Goal: Task Accomplishment & Management: Manage account settings

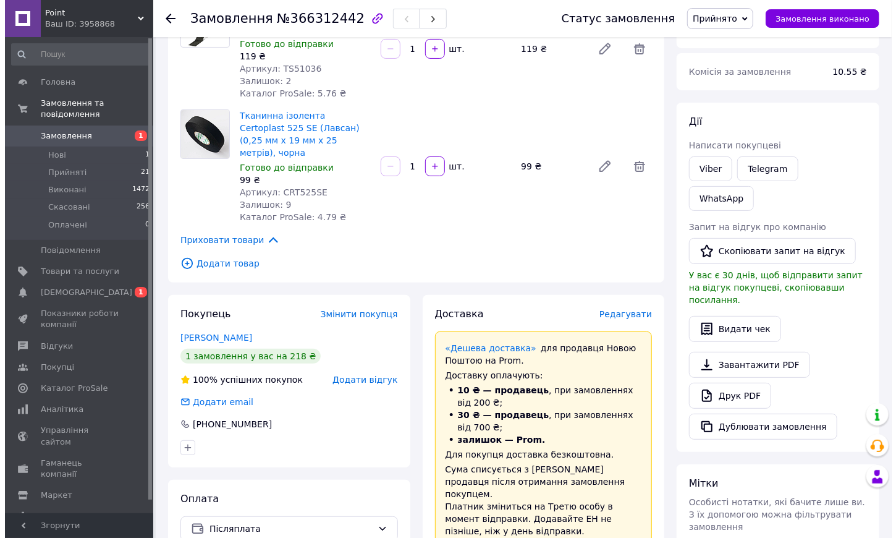
scroll to position [247, 0]
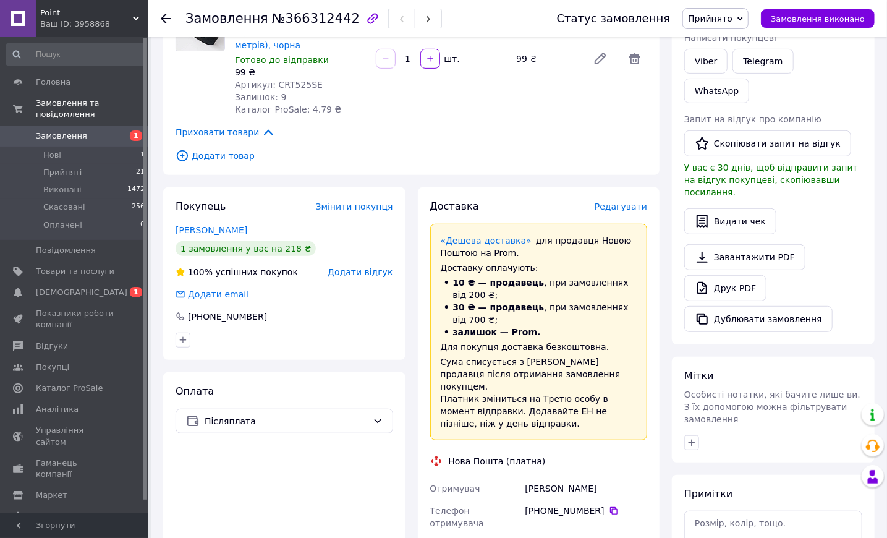
click at [622, 201] on span "Редагувати" at bounding box center [620, 206] width 53 height 10
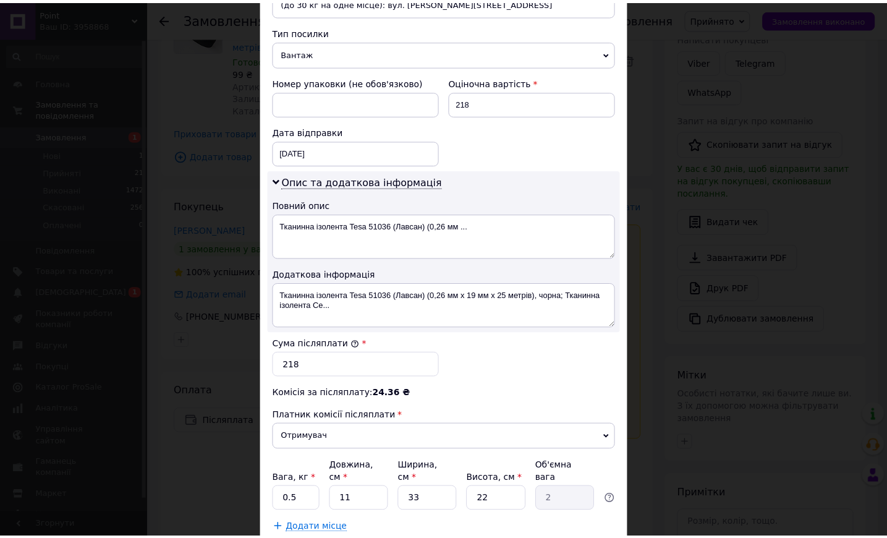
scroll to position [562, 0]
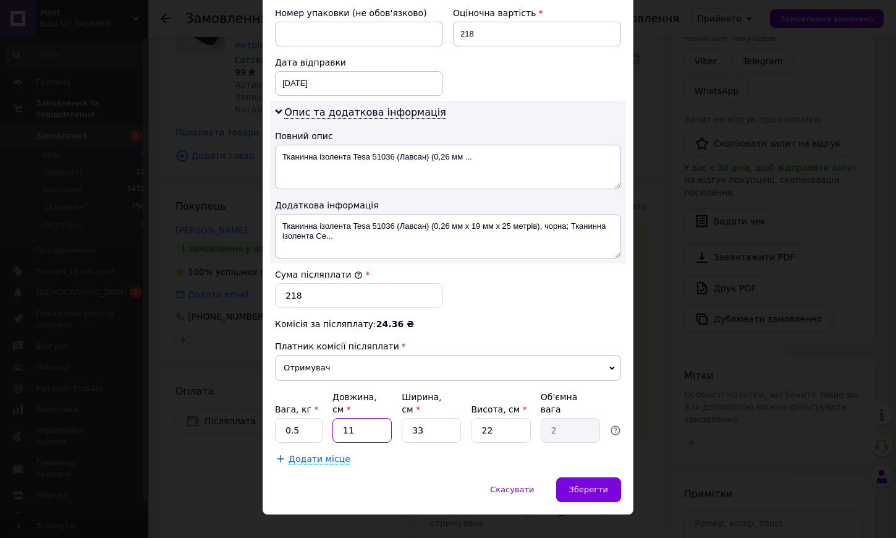
click at [358, 421] on input "11" at bounding box center [361, 430] width 59 height 25
type input "1"
type input "0.18"
type input "10"
type input "1.82"
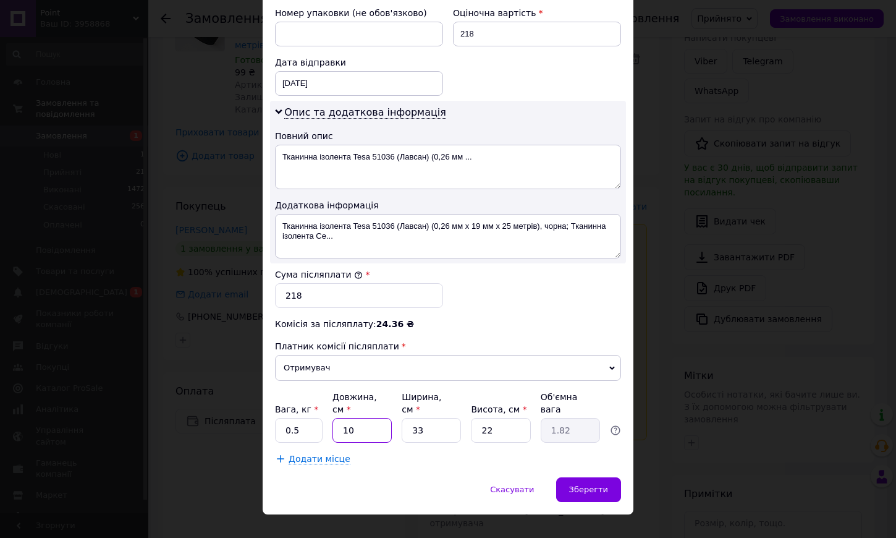
type input "10"
type input "5"
type input "0.28"
type input "5"
type input "1"
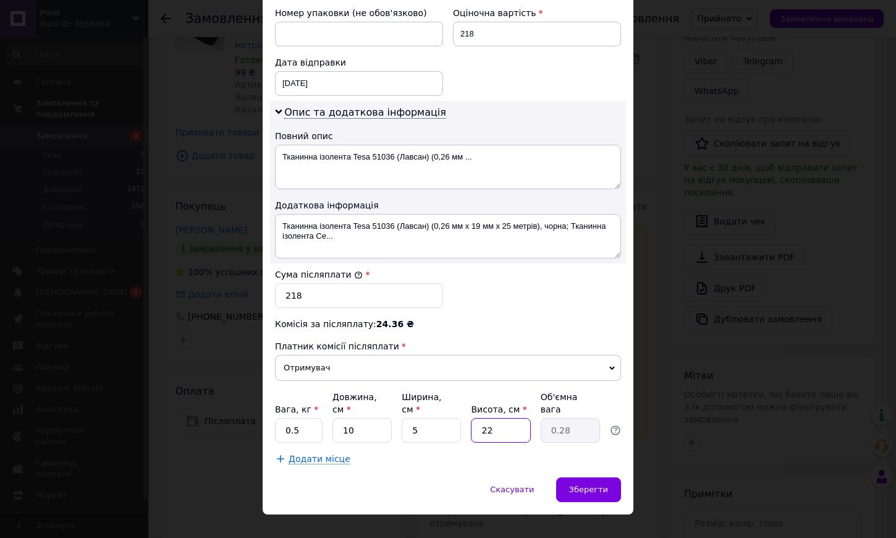
type input "0.1"
type input "10"
type input "0.13"
type input "10"
click at [568, 477] on div "Зберегти" at bounding box center [588, 489] width 65 height 25
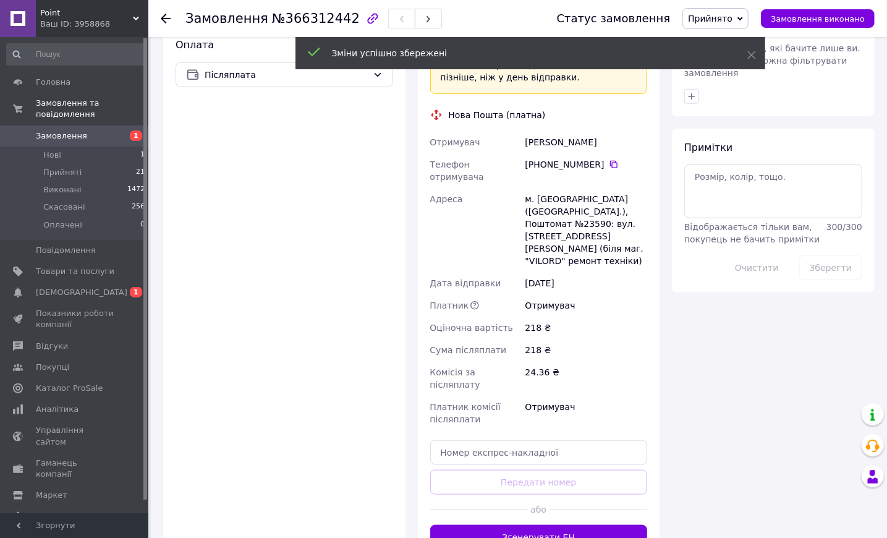
scroll to position [742, 0]
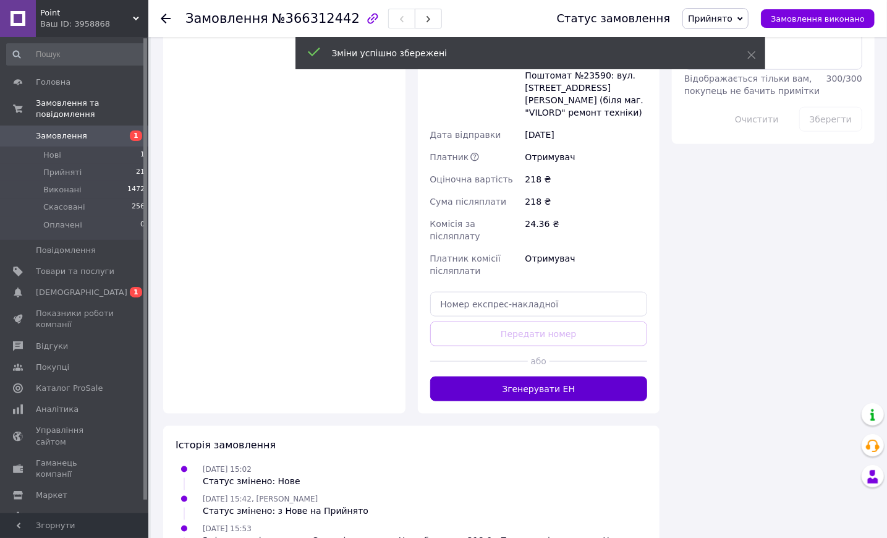
click at [521, 376] on button "Згенерувати ЕН" at bounding box center [539, 388] width 218 height 25
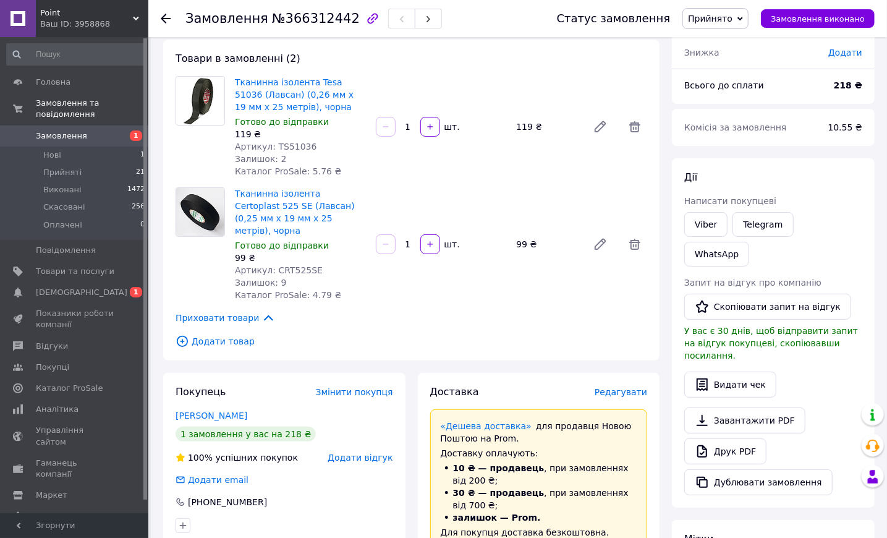
scroll to position [0, 0]
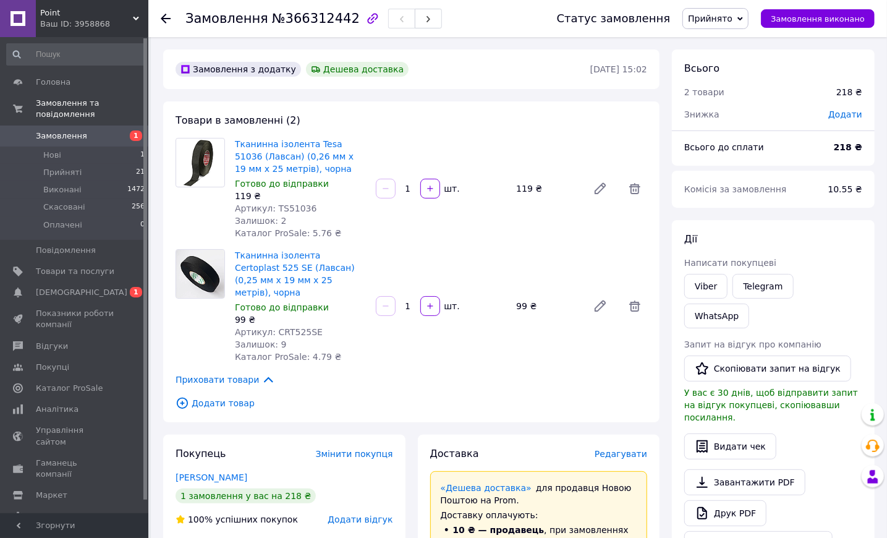
click at [295, 210] on span "Артикул: TS51036" at bounding box center [276, 208] width 82 height 10
copy span "TS51036"
click at [70, 266] on link "Товари та послуги" at bounding box center [76, 271] width 152 height 21
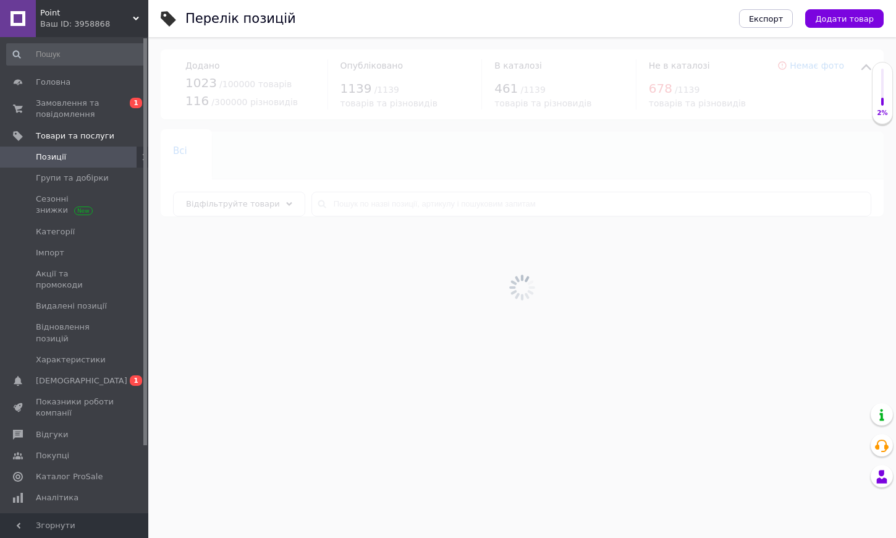
click at [428, 205] on div at bounding box center [522, 287] width 748 height 501
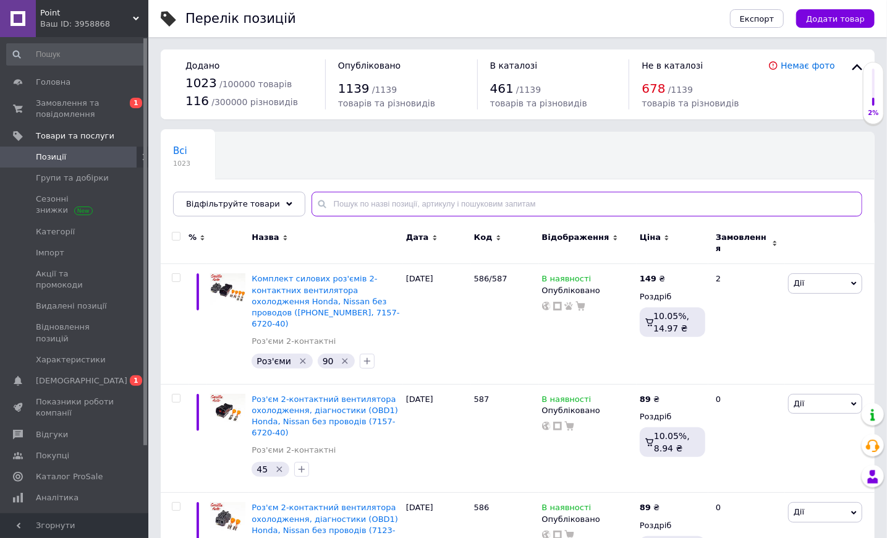
click at [431, 202] on input "text" at bounding box center [586, 204] width 551 height 25
paste input "TS51036"
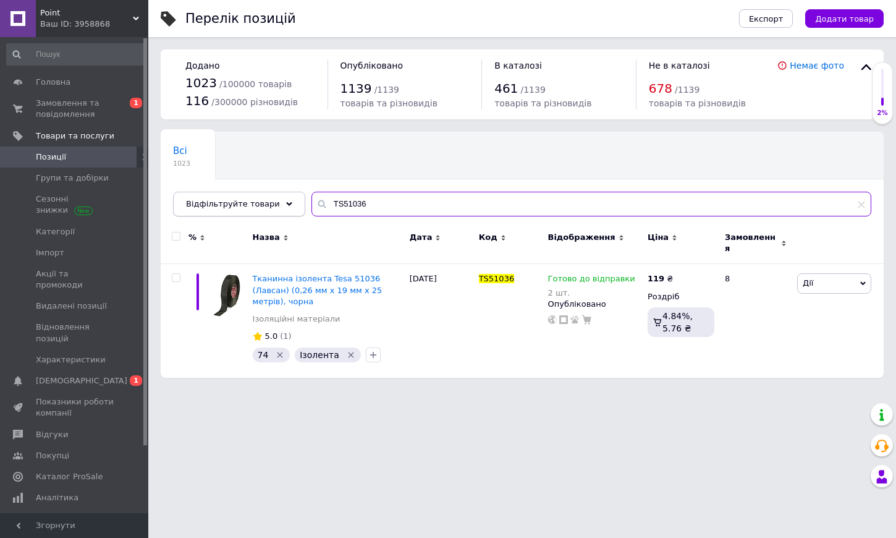
type input "TS51036"
click at [265, 210] on div "Відфільтруйте товари" at bounding box center [239, 204] width 132 height 25
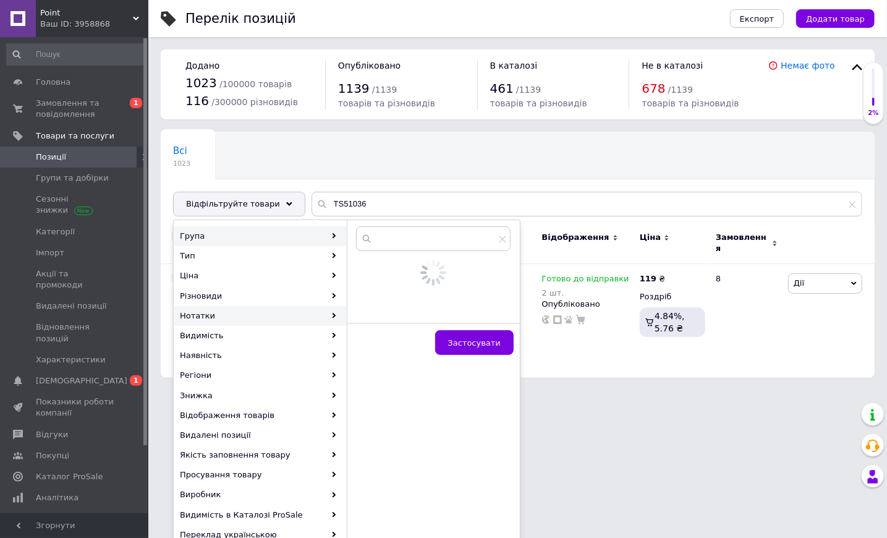
click at [273, 315] on div "Нотатки" at bounding box center [260, 316] width 172 height 20
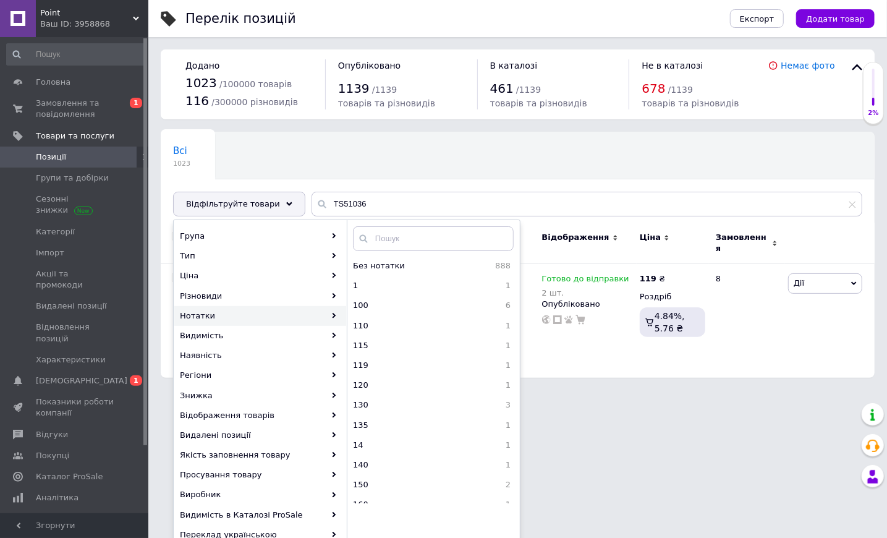
click at [418, 249] on div at bounding box center [433, 241] width 173 height 30
click at [420, 242] on input "text" at bounding box center [433, 238] width 161 height 25
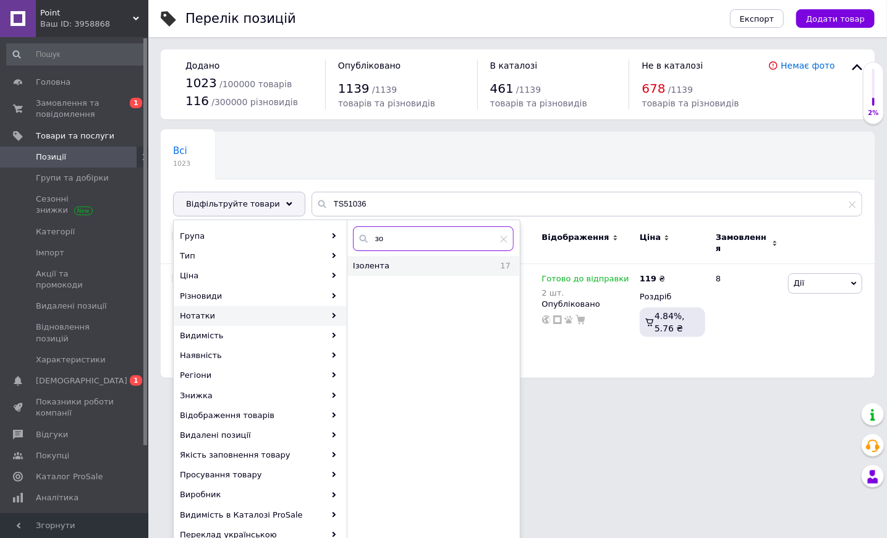
type input "зо"
click at [408, 274] on div "Ізолента 17" at bounding box center [433, 266] width 172 height 20
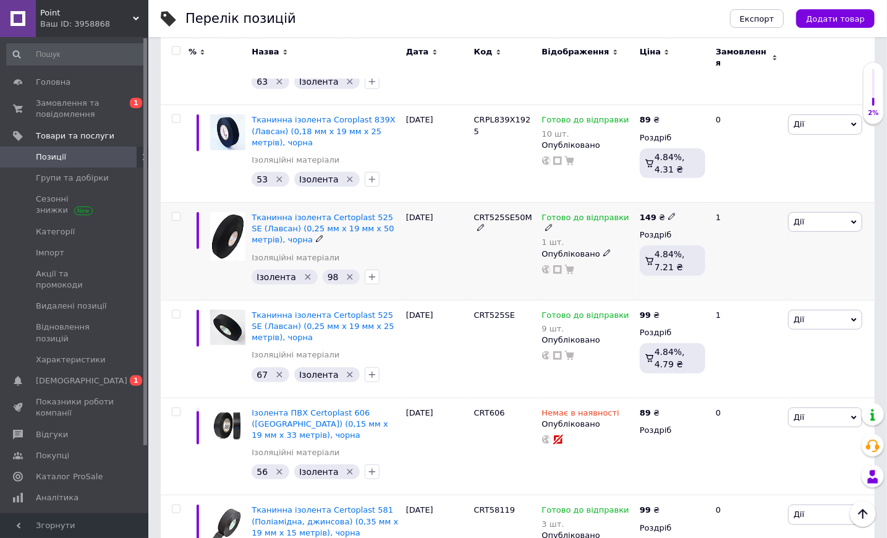
scroll to position [309, 0]
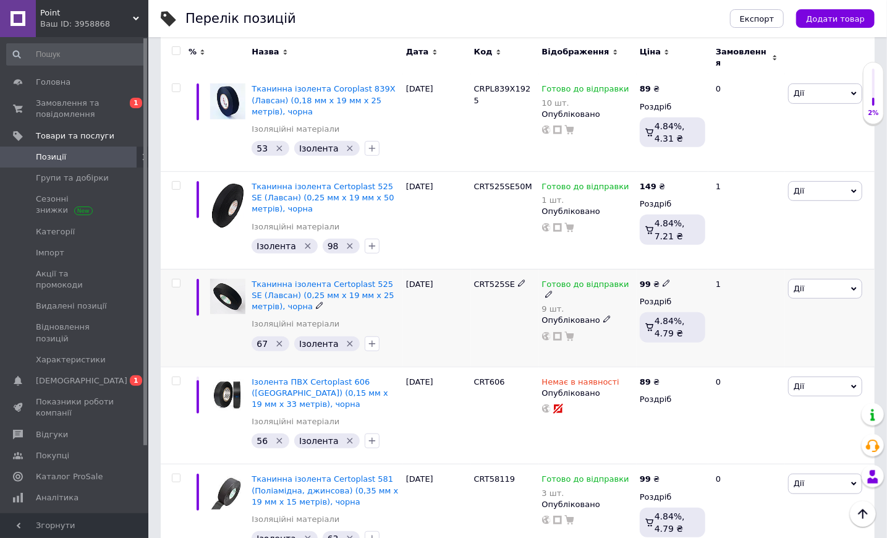
click at [552, 291] on use at bounding box center [548, 294] width 7 height 7
drag, startPoint x: 779, startPoint y: 302, endPoint x: 709, endPoint y: 326, distance: 74.5
click at [778, 308] on div "Залишки 9 шт." at bounding box center [717, 327] width 154 height 39
drag, startPoint x: 700, startPoint y: 317, endPoint x: 690, endPoint y: 320, distance: 10.4
click at [700, 322] on input "9" at bounding box center [687, 334] width 94 height 25
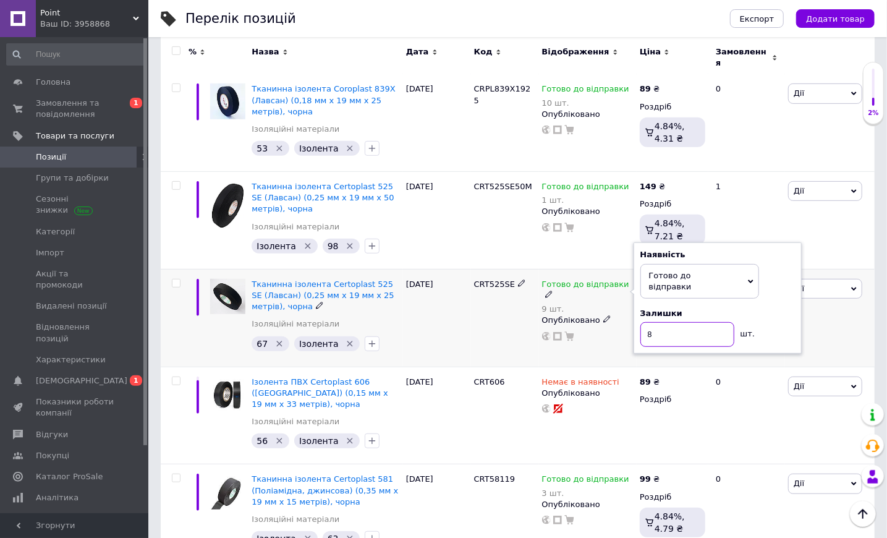
type input "8"
click at [453, 326] on div "[DATE]" at bounding box center [437, 318] width 68 height 98
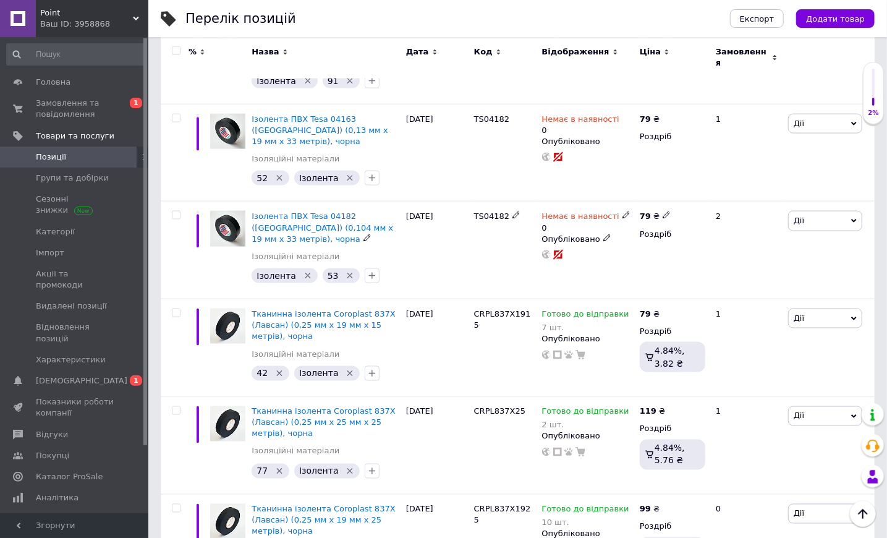
scroll to position [989, 0]
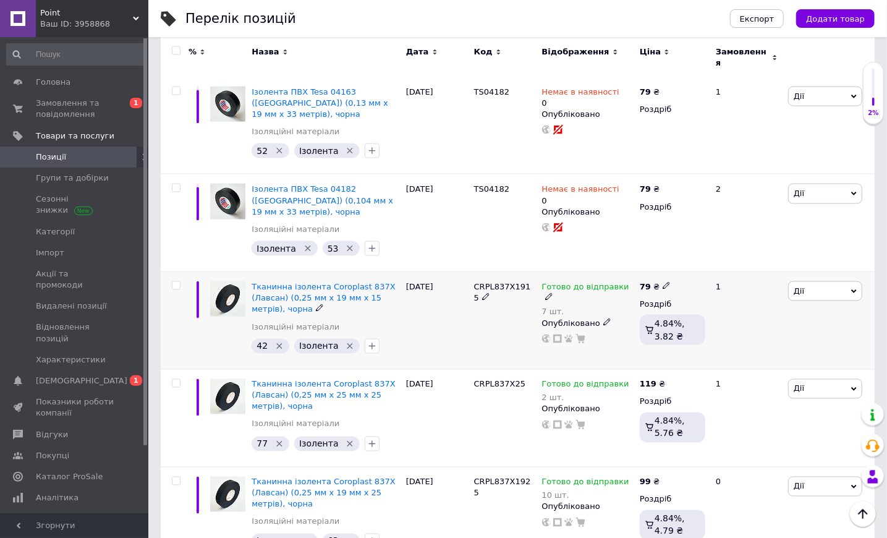
click at [552, 293] on icon at bounding box center [548, 296] width 7 height 7
click at [797, 279] on div "Наявність [PERSON_NAME] до відправки В наявності Немає в наявності Під замовлен…" at bounding box center [717, 300] width 168 height 111
drag, startPoint x: 699, startPoint y: 290, endPoint x: 661, endPoint y: 268, distance: 44.3
click at [699, 324] on input "7" at bounding box center [687, 336] width 94 height 25
type input "8"
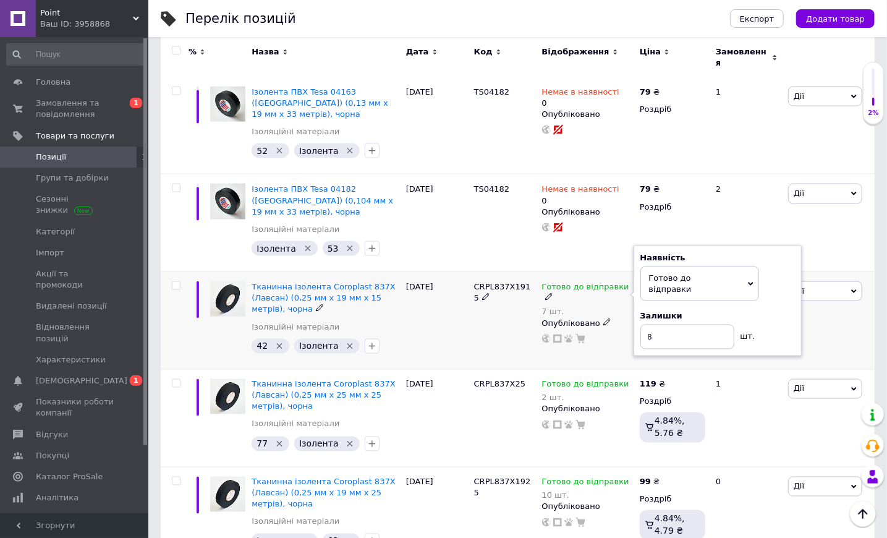
click at [486, 320] on div "CRPL837X1915" at bounding box center [505, 321] width 68 height 98
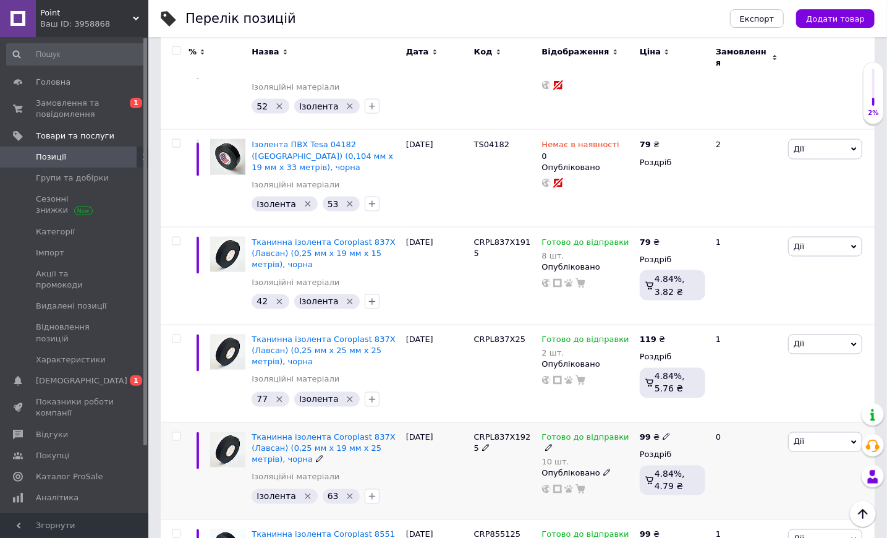
scroll to position [1112, 0]
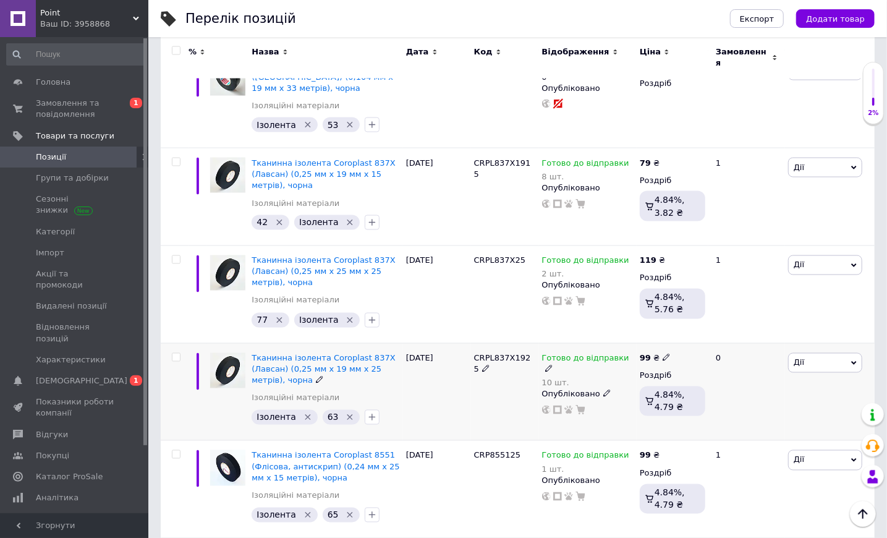
click at [552, 365] on icon at bounding box center [548, 368] width 7 height 7
click at [771, 382] on div "Залишки" at bounding box center [717, 387] width 154 height 11
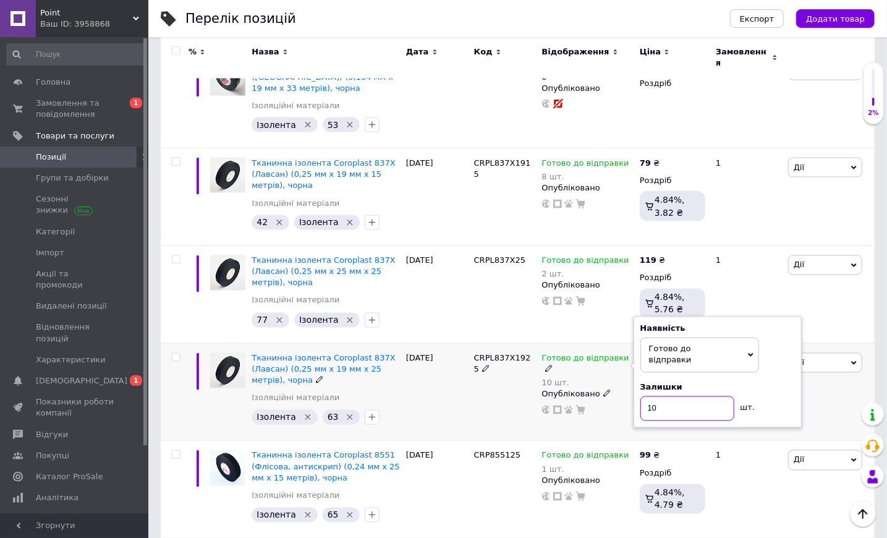
click at [703, 396] on input "10" at bounding box center [687, 408] width 94 height 25
type input "1"
type input "7"
click at [465, 365] on div "[DATE]" at bounding box center [437, 392] width 68 height 98
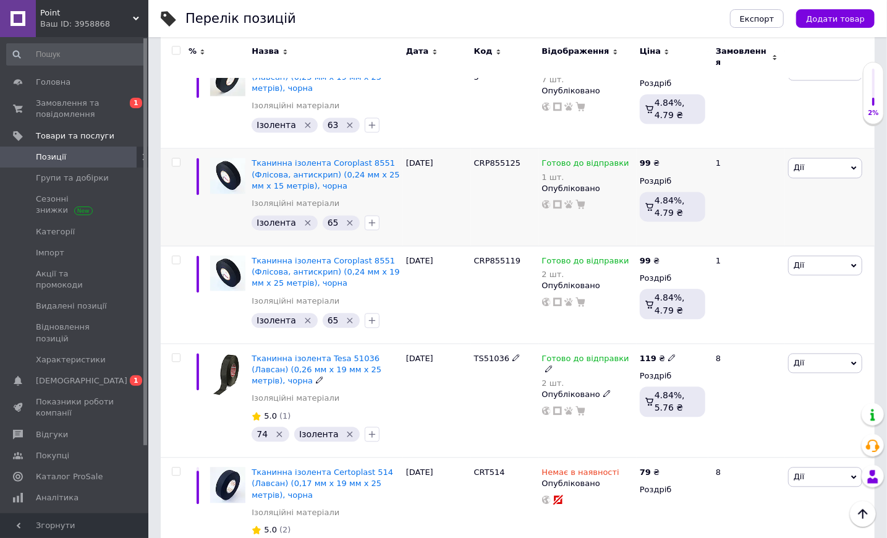
scroll to position [1405, 0]
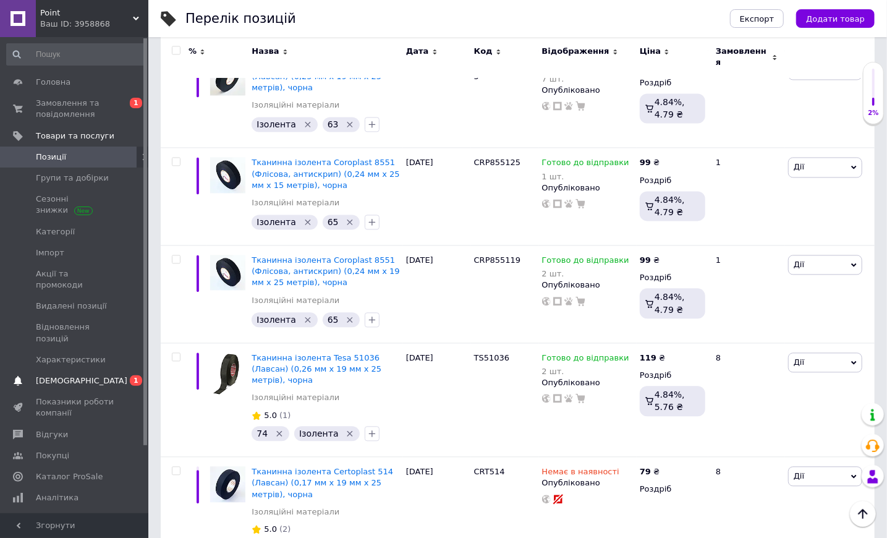
click at [100, 375] on span "[DEMOGRAPHIC_DATA]" at bounding box center [75, 380] width 78 height 11
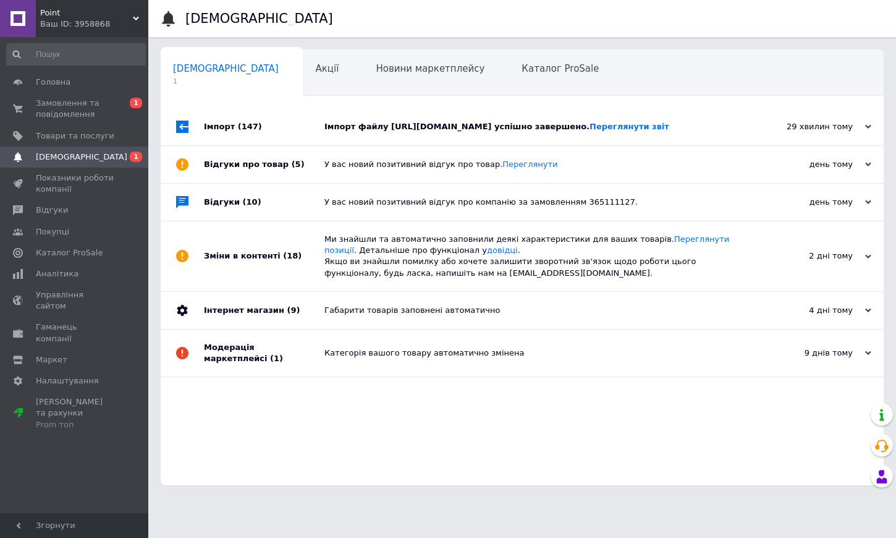
click at [384, 132] on div "Імпорт файлу [URL][DOMAIN_NAME] успішно завершено. Переглянути звіт" at bounding box center [535, 126] width 423 height 11
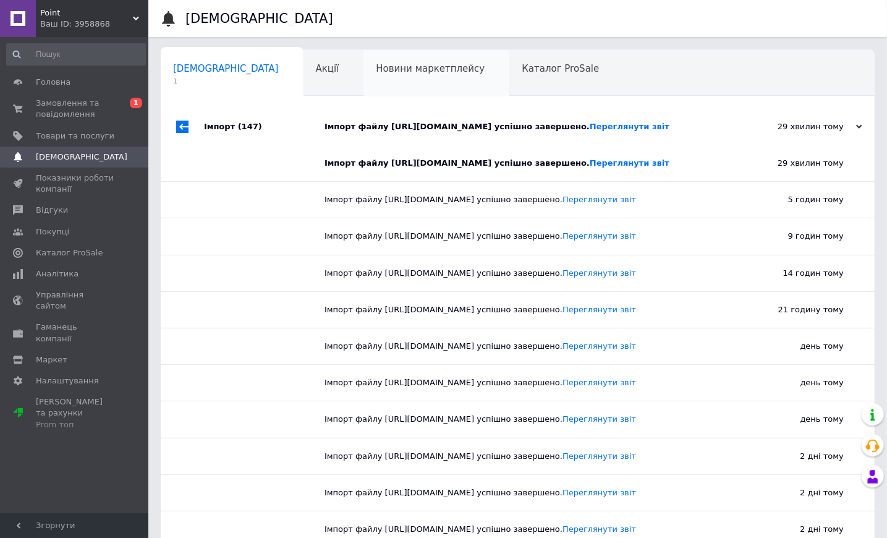
click at [376, 73] on span "Новини маркетплейсу" at bounding box center [430, 68] width 109 height 11
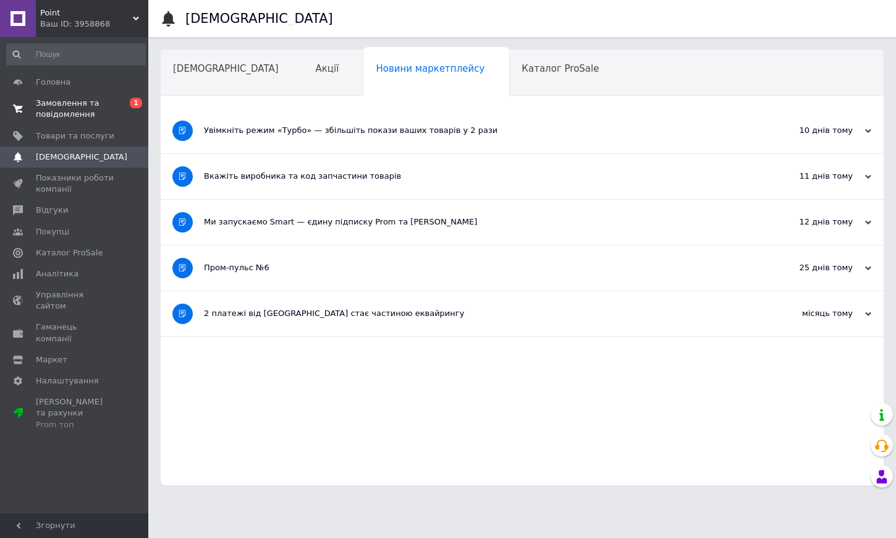
click at [55, 116] on span "Замовлення та повідомлення" at bounding box center [75, 109] width 78 height 22
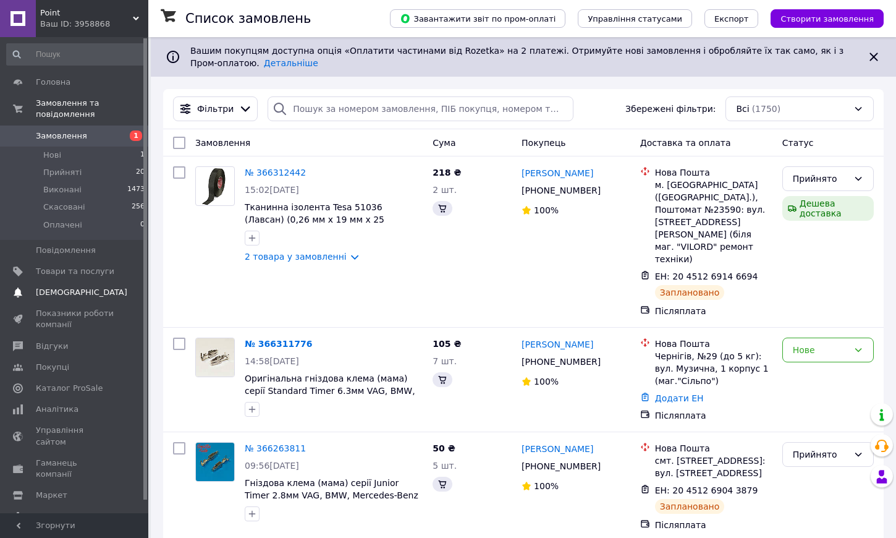
click at [86, 282] on link "[DEMOGRAPHIC_DATA] 0" at bounding box center [76, 292] width 152 height 21
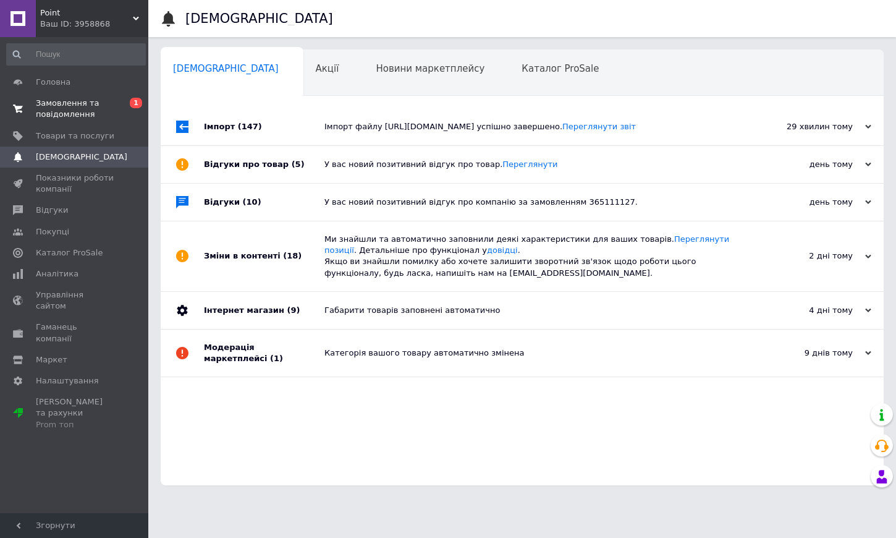
click at [122, 115] on span "0 1" at bounding box center [131, 109] width 34 height 22
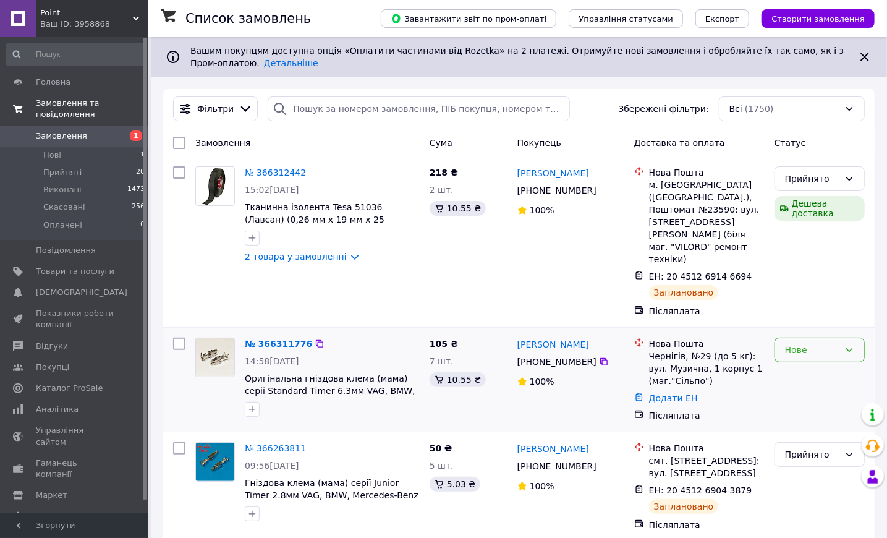
click at [834, 343] on div "Нове" at bounding box center [812, 350] width 54 height 14
click at [808, 352] on li "Прийнято" at bounding box center [819, 352] width 89 height 22
click at [350, 373] on span "Оригінальна гніздова клема (мама) серії Standard Timer 6.3мм VAG, BMW, TE під к…" at bounding box center [330, 390] width 171 height 35
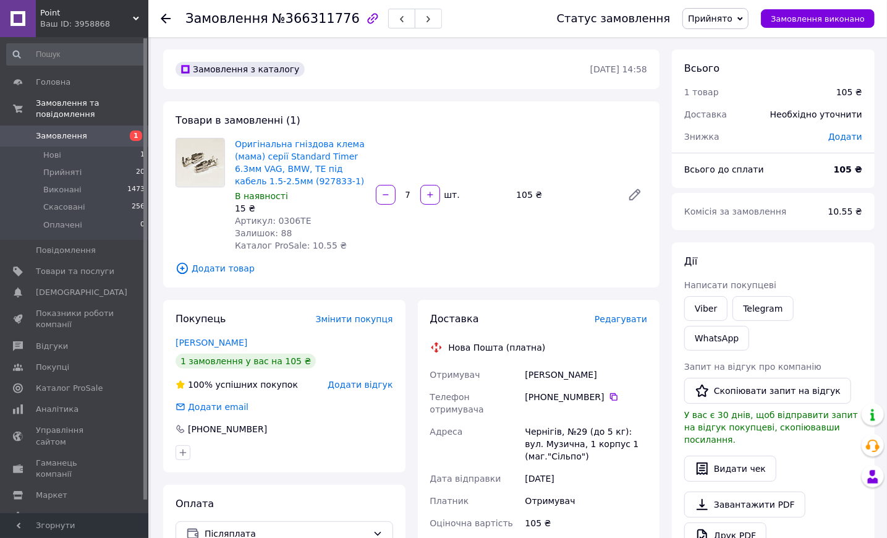
click at [285, 222] on span "Артикул: 0306TE" at bounding box center [273, 221] width 77 height 10
copy span "0306TE"
click at [77, 266] on span "Товари та послуги" at bounding box center [75, 271] width 78 height 11
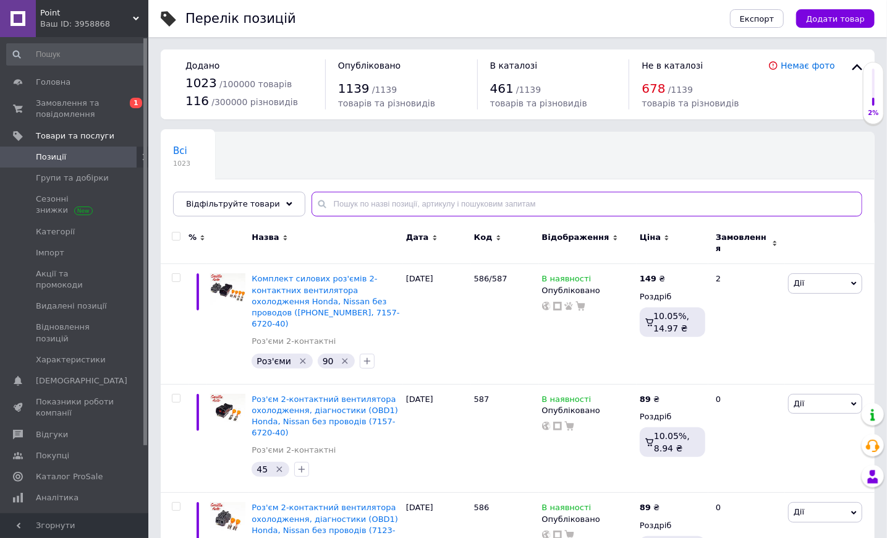
click at [416, 203] on input "text" at bounding box center [586, 204] width 551 height 25
paste input "0306TE"
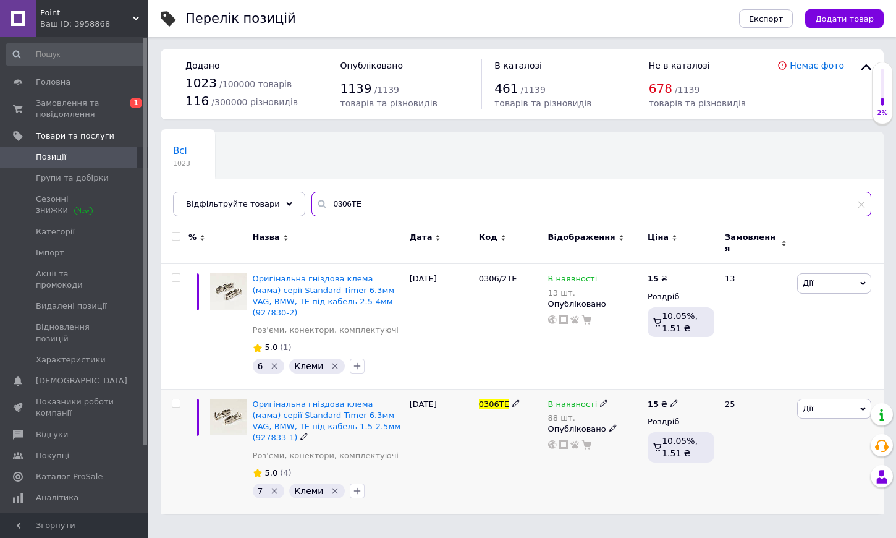
type input "0306TE"
click at [599, 399] on div "В наявності" at bounding box center [578, 404] width 61 height 11
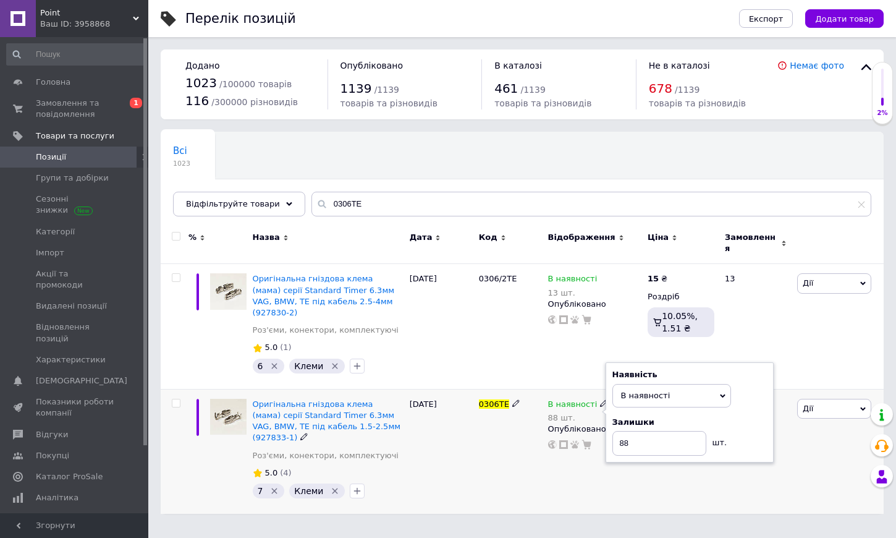
click at [755, 417] on div "Залишки" at bounding box center [689, 422] width 154 height 11
drag, startPoint x: 654, startPoint y: 422, endPoint x: 586, endPoint y: 412, distance: 68.7
click at [586, 412] on div "В наявності 88 шт. Наявність В наявності Немає в наявності Під замовлення Готов…" at bounding box center [594, 424] width 93 height 51
type input "65"
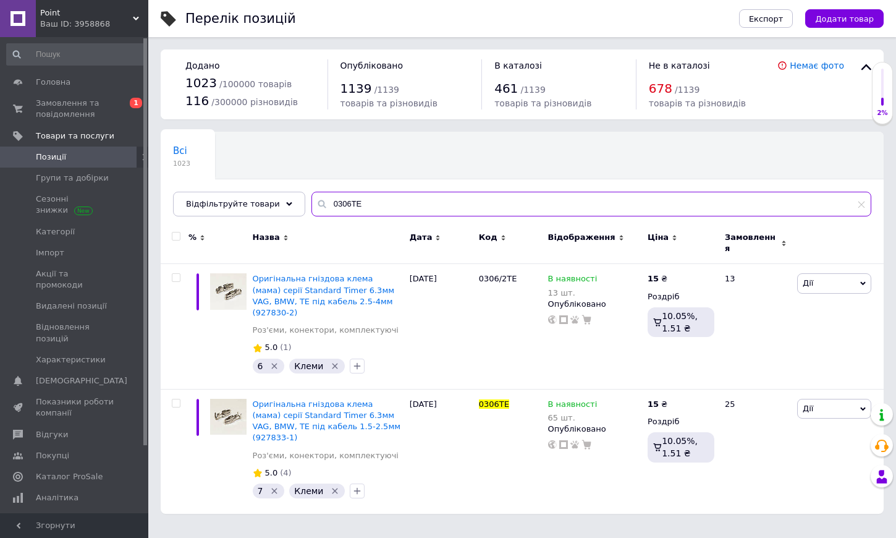
click at [366, 208] on input "0306TE" at bounding box center [591, 204] width 560 height 25
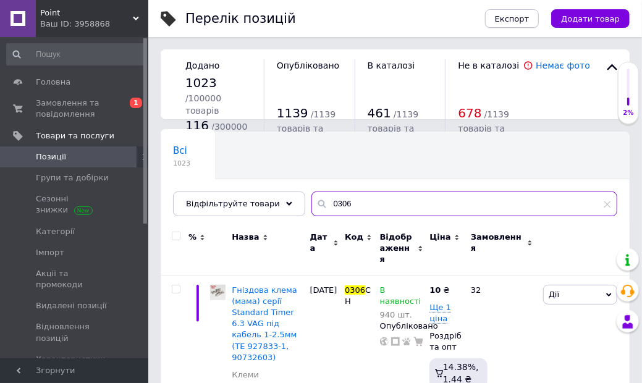
type input "0306"
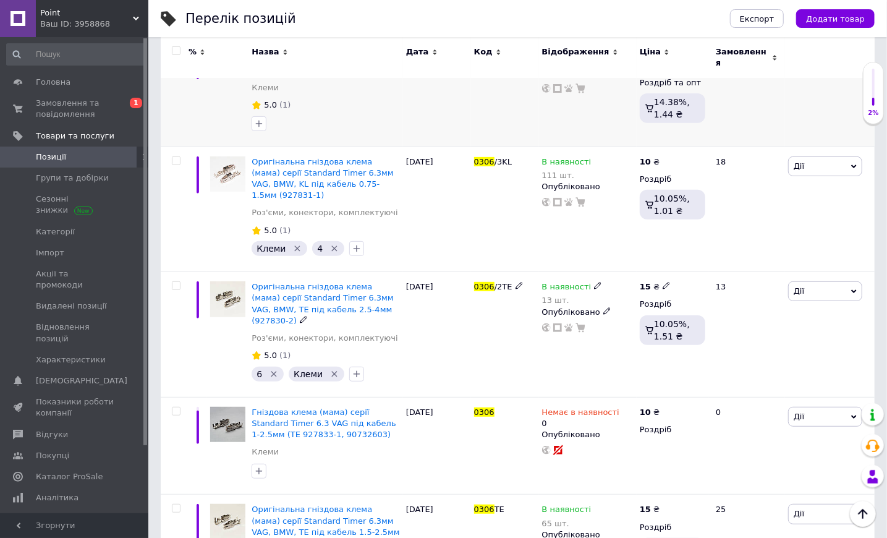
scroll to position [282, 0]
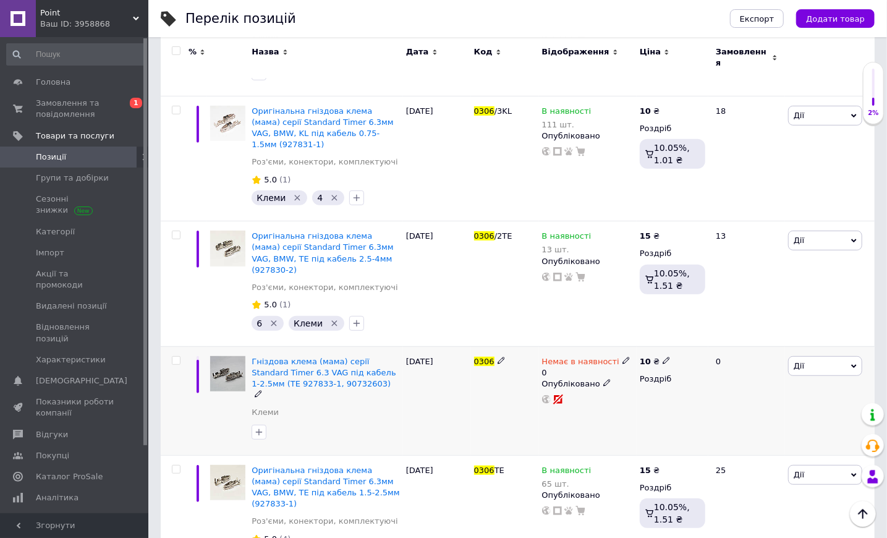
click at [622, 357] on icon at bounding box center [625, 360] width 7 height 7
click at [760, 337] on div "Наявність Немає в наявності В наявності Під замовлення Готово до відправки Зали…" at bounding box center [709, 368] width 154 height 87
click at [679, 386] on input "0" at bounding box center [679, 398] width 94 height 25
type input "100"
click at [475, 389] on div "0306" at bounding box center [505, 400] width 68 height 109
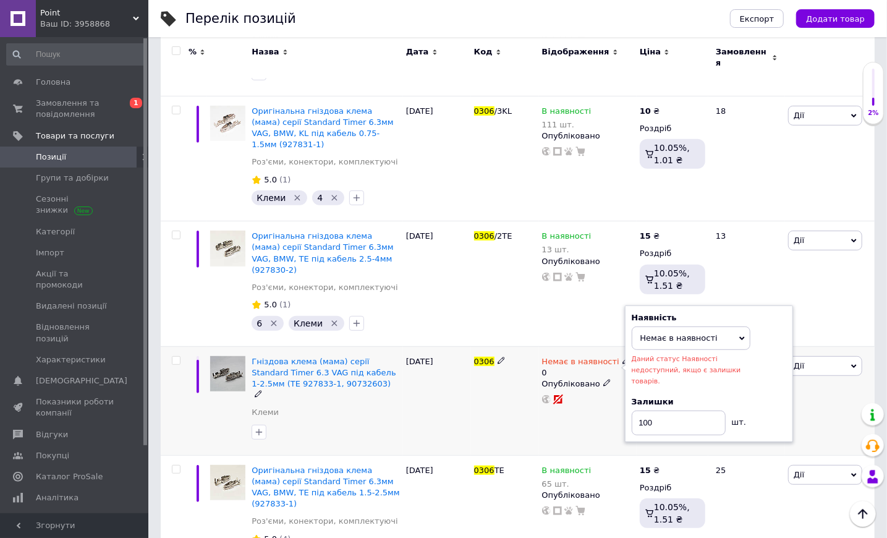
click at [468, 374] on div "07.08.2025" at bounding box center [437, 400] width 68 height 109
click at [701, 333] on span "Немає в наявності" at bounding box center [678, 337] width 77 height 9
click at [691, 355] on li "В наявності" at bounding box center [690, 363] width 117 height 17
click at [814, 381] on div "Дії Редагувати Підняти на початок групи Копіювати Знижка Подарунок Супутні Прих…" at bounding box center [830, 400] width 90 height 109
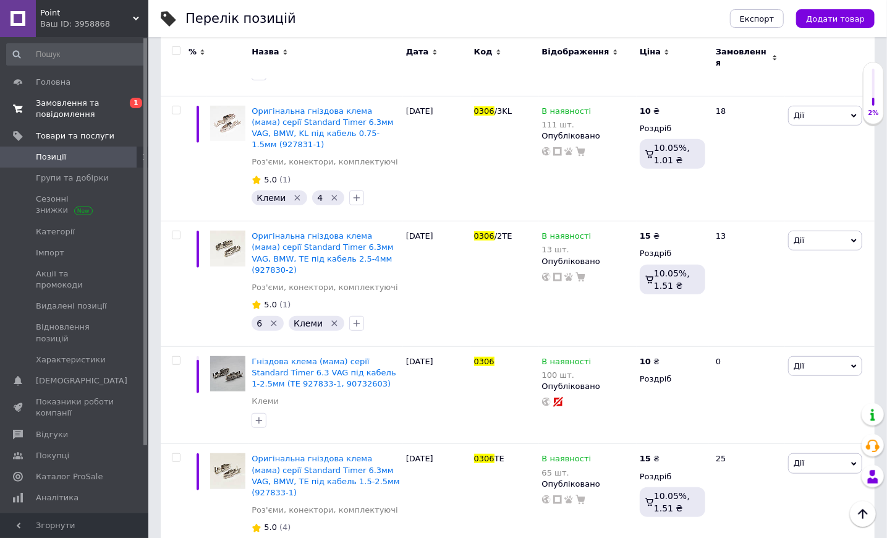
click at [102, 115] on span "Замовлення та повідомлення" at bounding box center [75, 109] width 78 height 22
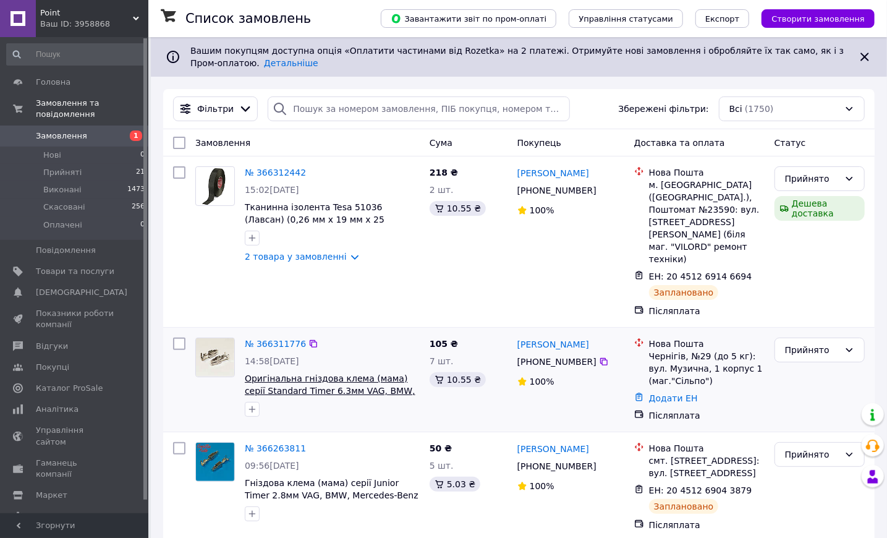
click at [296, 373] on span "Оригінальна гніздова клема (мама) серії Standard Timer 6.3мм VAG, BMW, TE під к…" at bounding box center [330, 390] width 171 height 35
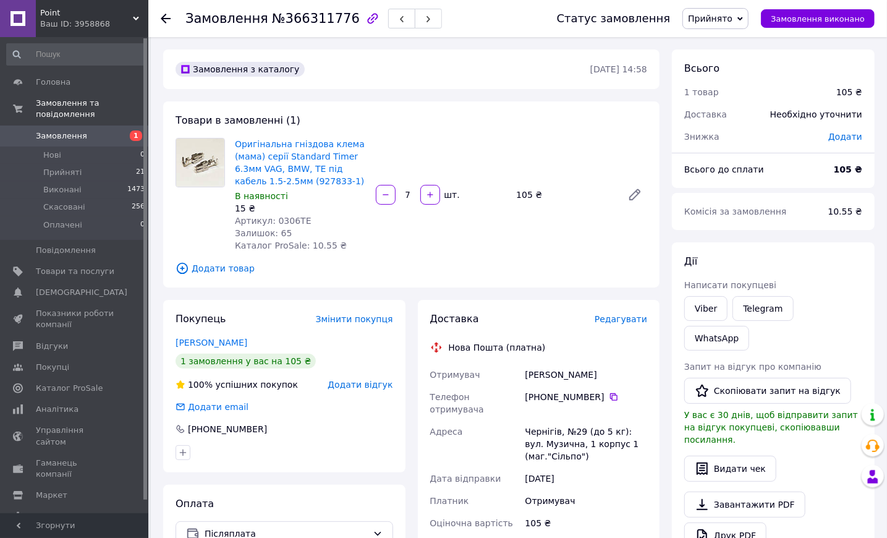
click at [641, 318] on span "Редагувати" at bounding box center [620, 319] width 53 height 10
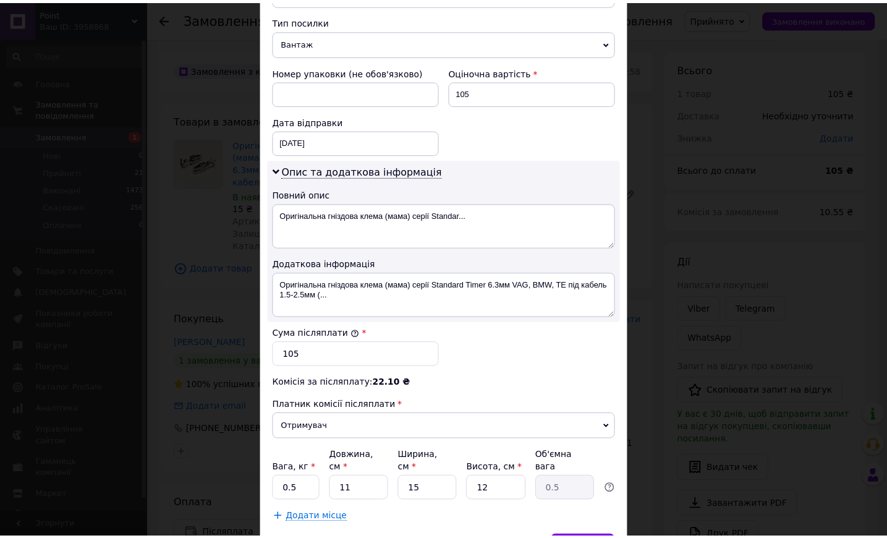
scroll to position [549, 0]
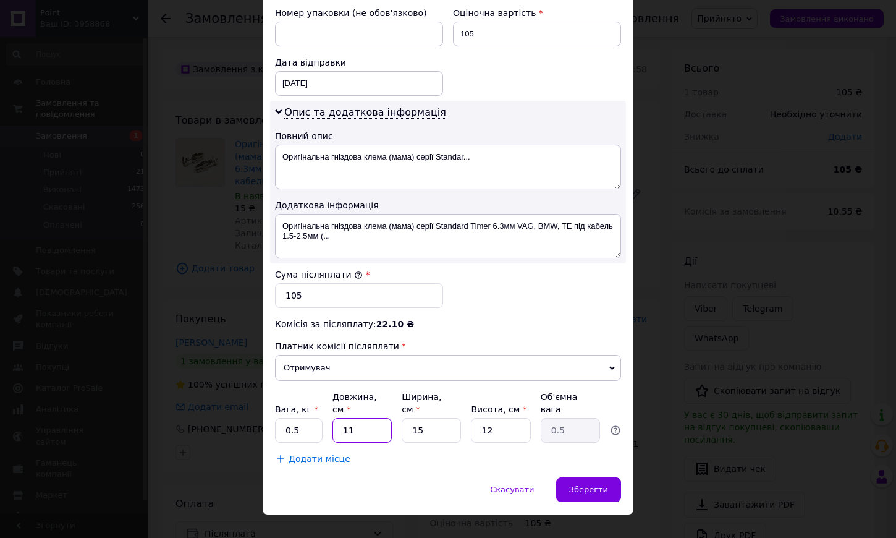
click at [376, 422] on input "11" at bounding box center [361, 430] width 59 height 25
type input "1"
type input "0.1"
type input "10"
type input "0.45"
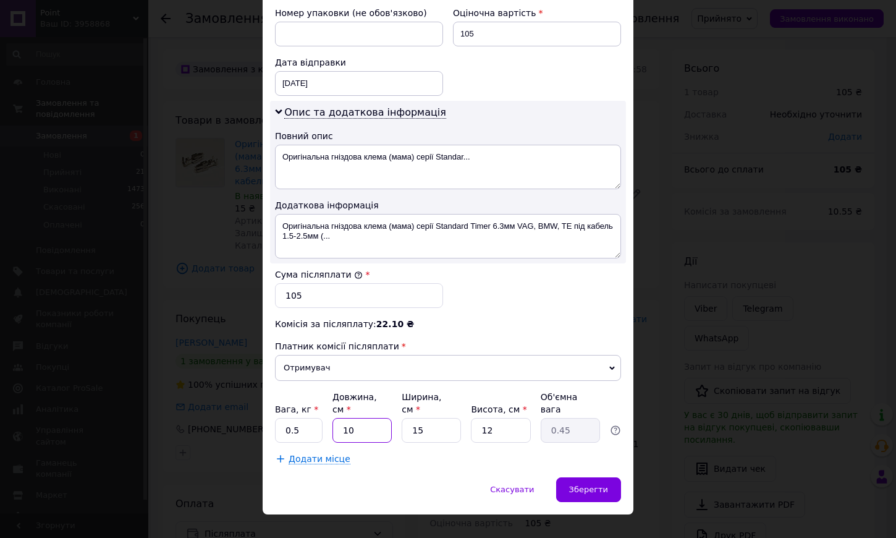
type input "10"
type input "5"
type input "0.15"
type input "5"
type input "1"
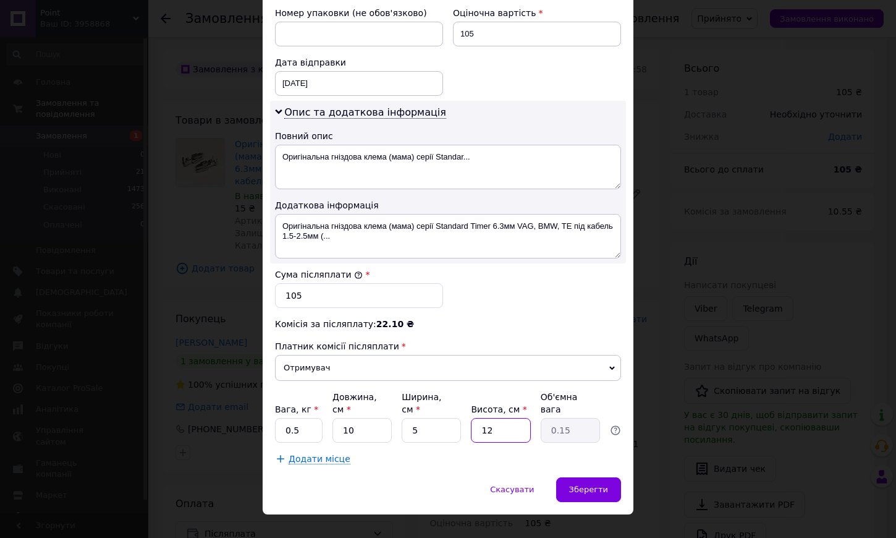
type input "0.1"
type input "10"
type input "0.13"
type input "10"
click at [611, 477] on div "Зберегти" at bounding box center [588, 489] width 65 height 25
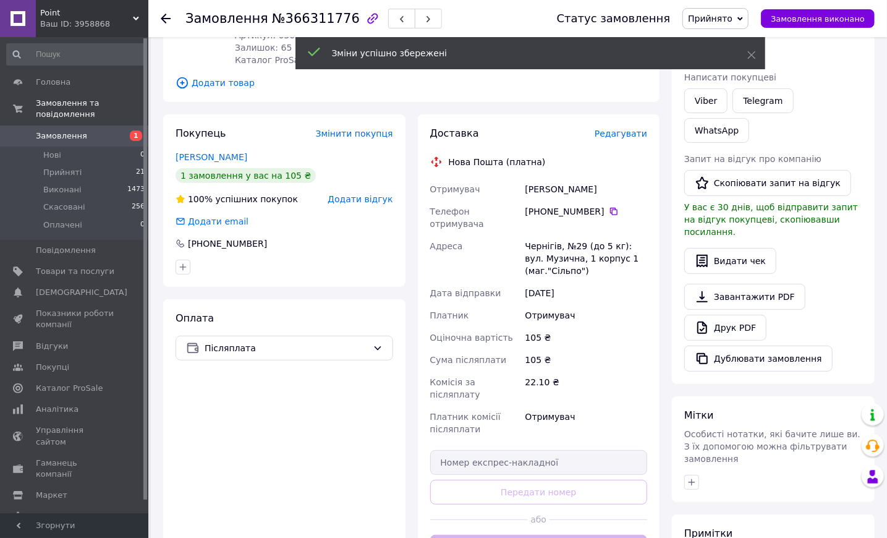
scroll to position [371, 0]
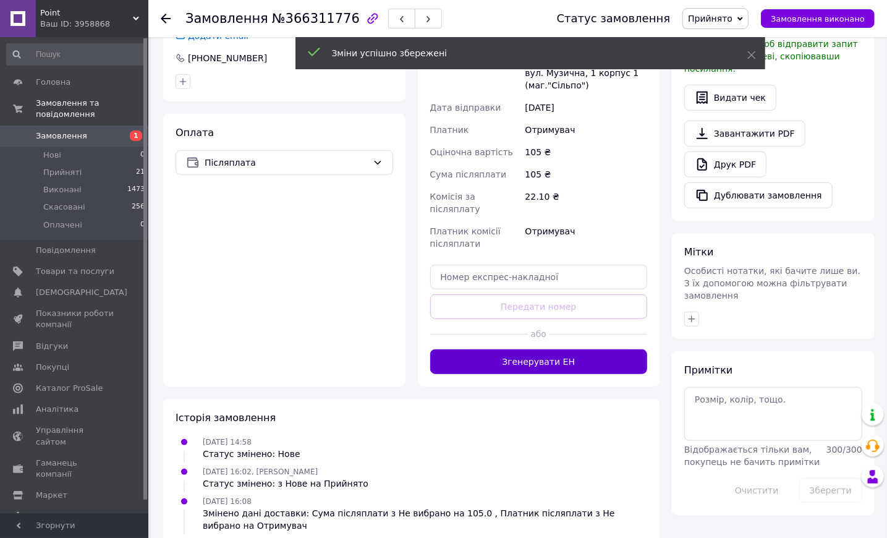
click at [562, 349] on button "Згенерувати ЕН" at bounding box center [539, 361] width 218 height 25
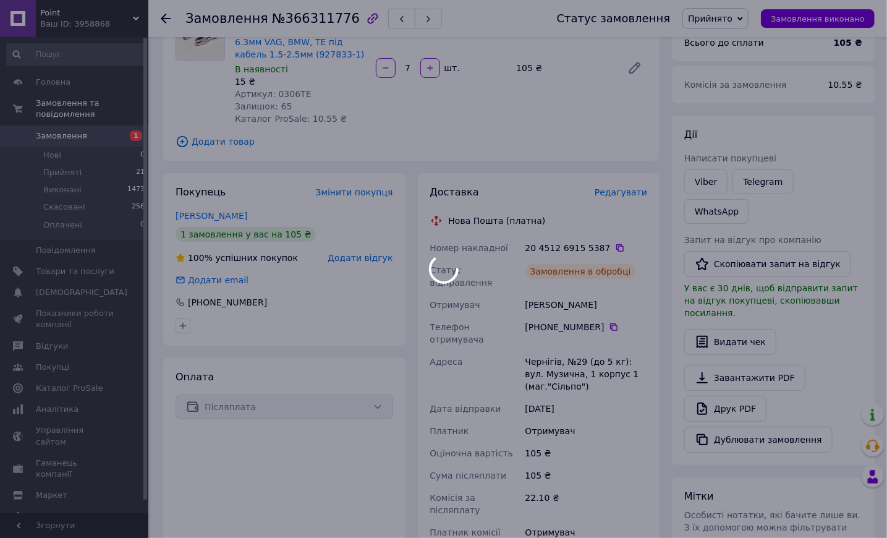
scroll to position [124, 0]
